Goal: Use online tool/utility: Use online tool/utility

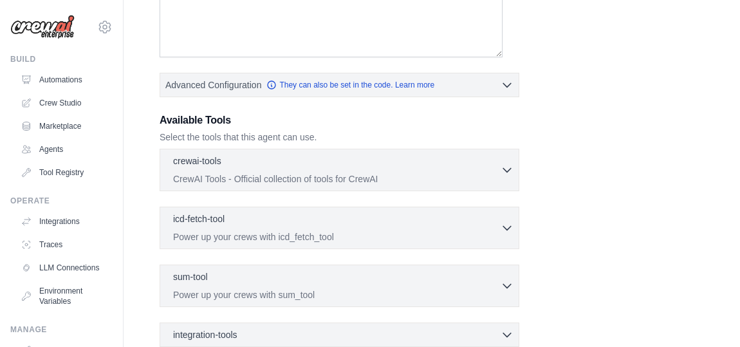
scroll to position [390, 0]
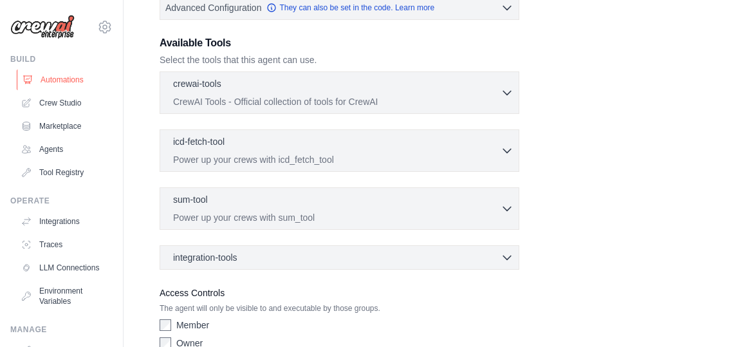
click at [69, 90] on link "Automations" at bounding box center [65, 79] width 97 height 21
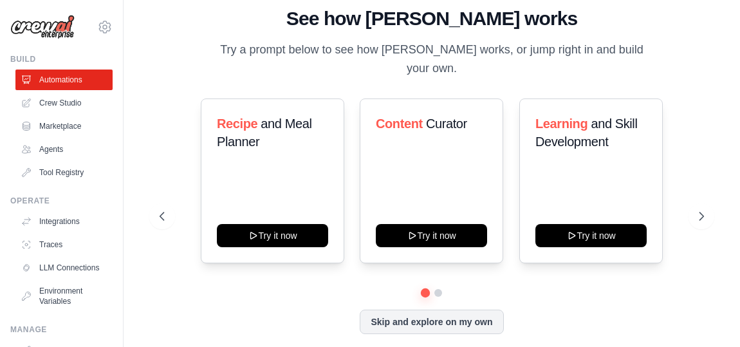
scroll to position [19, 0]
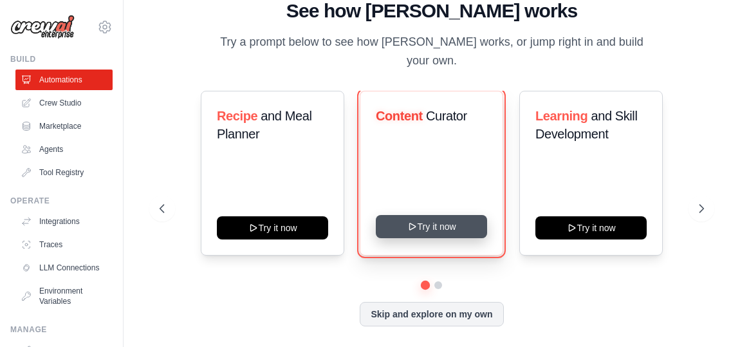
click at [447, 215] on button "Try it now" at bounding box center [431, 226] width 111 height 23
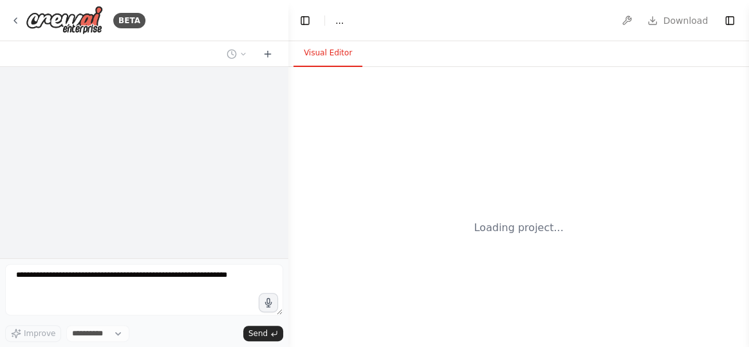
select select "****"
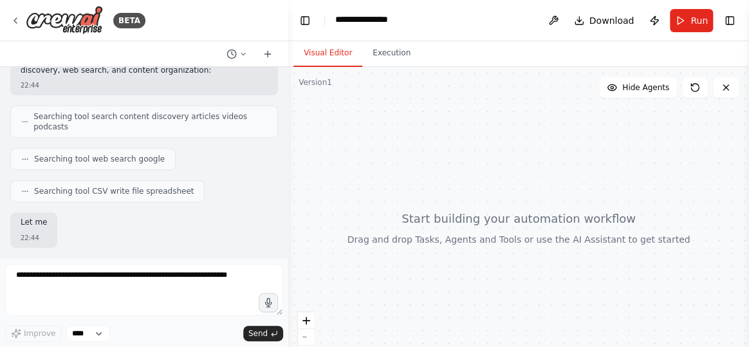
scroll to position [354, 0]
